Goal: Information Seeking & Learning: Learn about a topic

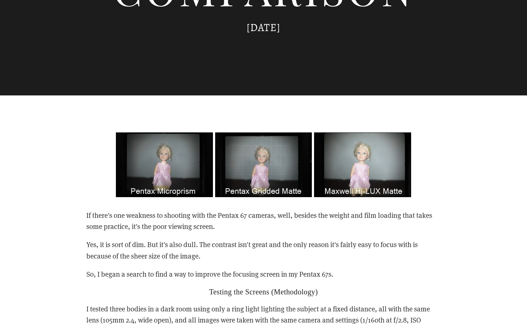
scroll to position [295, 0]
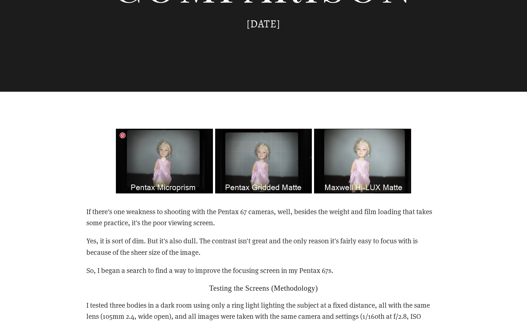
click at [164, 152] on img at bounding box center [263, 161] width 295 height 65
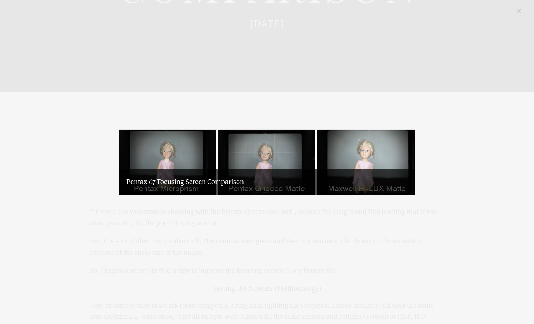
click at [174, 169] on div "Pentax 67 Focusing Screen Comparison" at bounding box center [267, 181] width 296 height 26
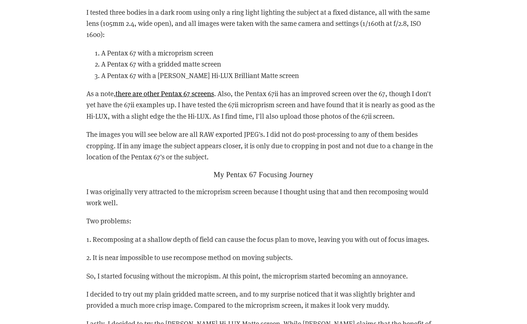
scroll to position [591, 0]
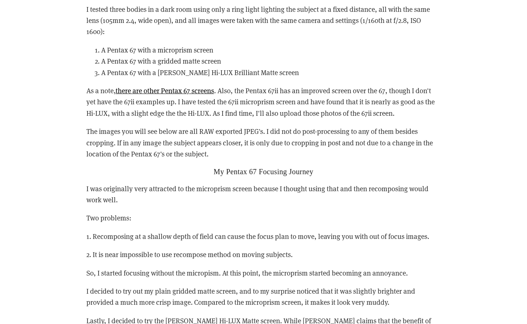
click at [438, 114] on p "As a note, there are other Pentax 67 screens . Also, the Pentax 67ii has an imp…" at bounding box center [263, 102] width 355 height 34
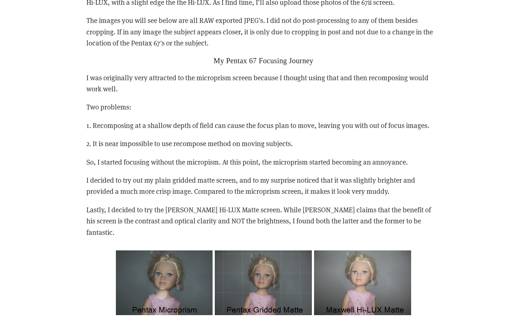
scroll to position [739, 0]
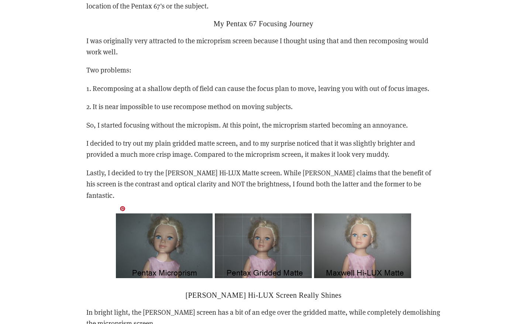
click at [189, 213] on img at bounding box center [263, 245] width 295 height 65
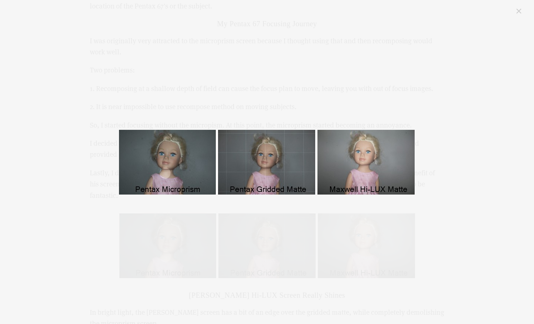
click at [478, 103] on div "Pentax 67 Screen Comparison" at bounding box center [267, 162] width 512 height 311
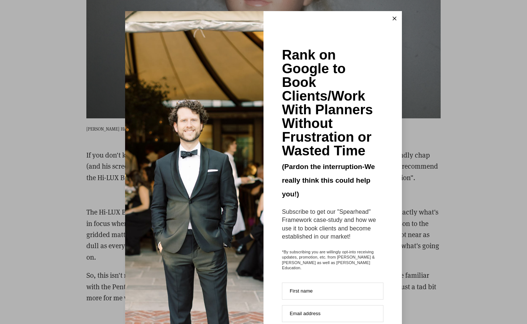
scroll to position [1256, 0]
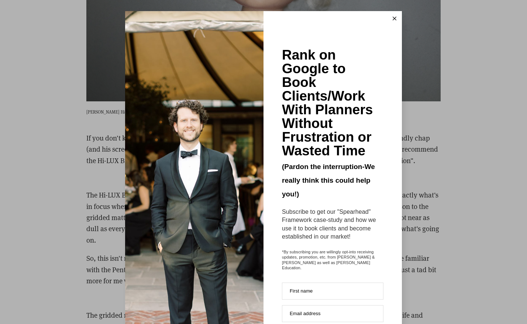
click at [393, 18] on line at bounding box center [394, 18] width 3 height 3
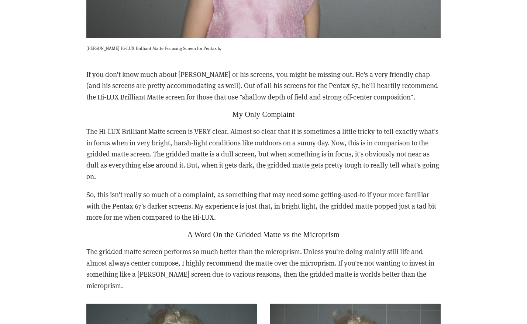
scroll to position [1329, 0]
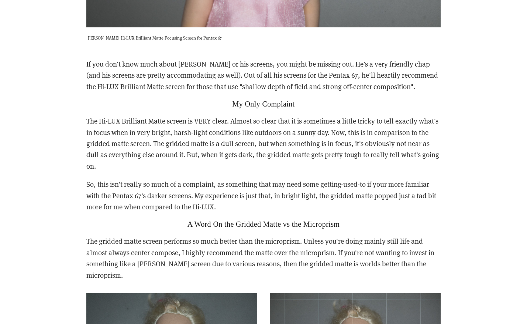
click at [483, 142] on div "View fullsize If there's one weakness to shooting with the Pentax 67 cameras, w…" at bounding box center [263, 227] width 439 height 2339
click at [481, 143] on div "View fullsize If there's one weakness to shooting with the Pentax 67 cameras, w…" at bounding box center [263, 227] width 439 height 2339
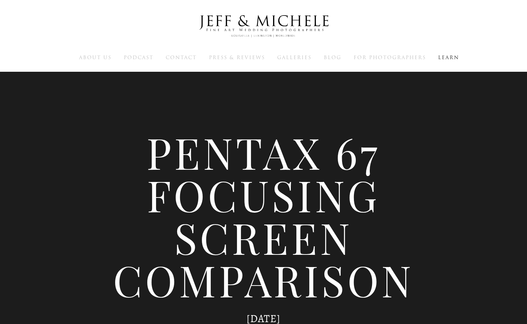
scroll to position [0, 0]
